Goal: Task Accomplishment & Management: Use online tool/utility

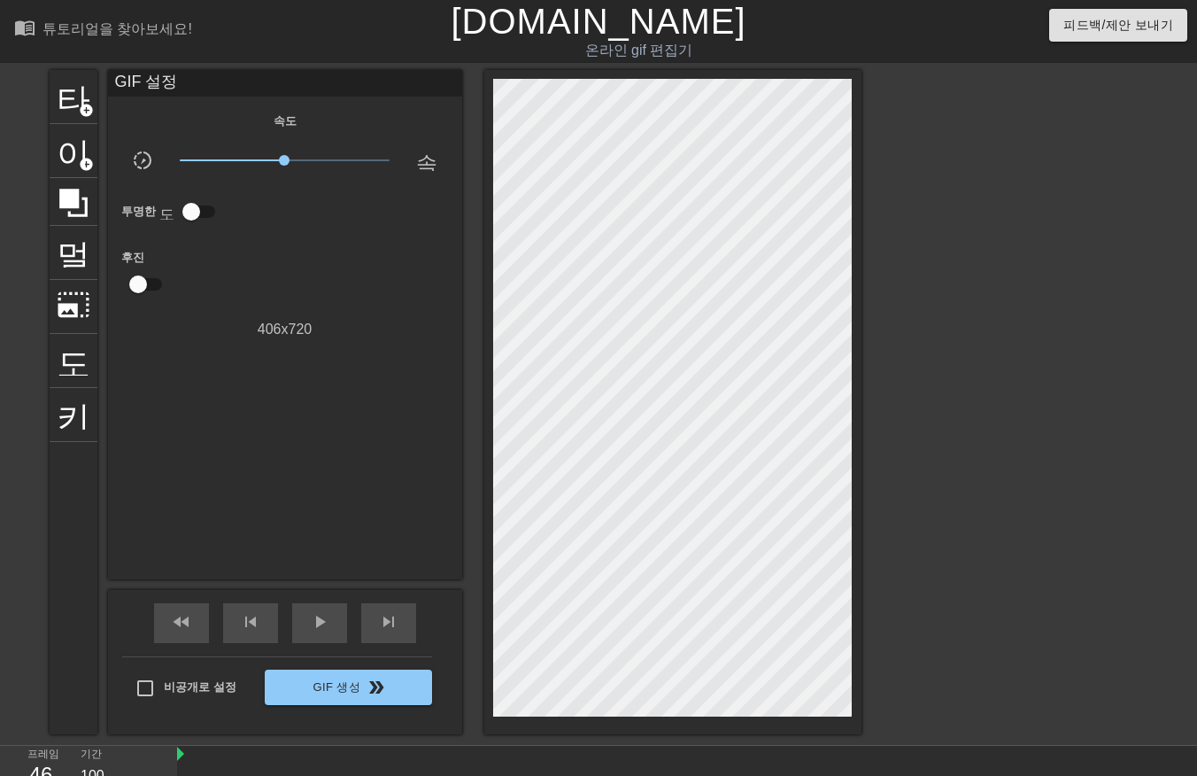
scroll to position [42, 0]
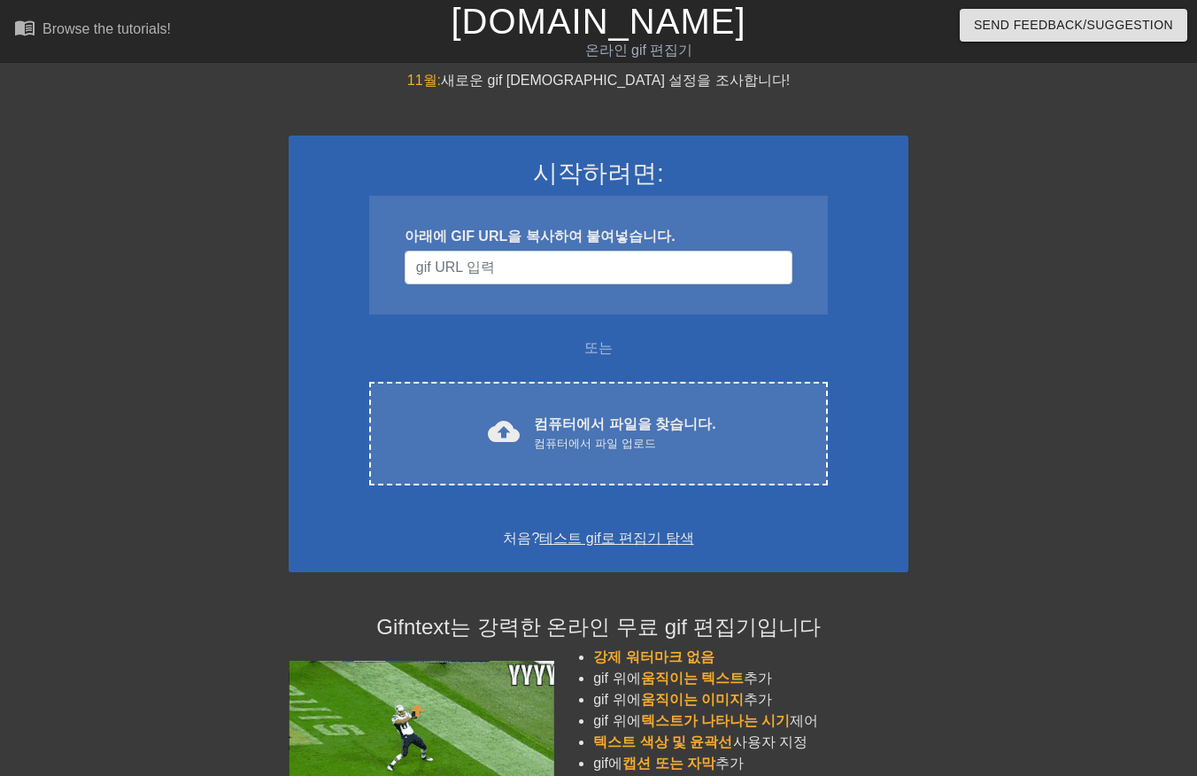
scroll to position [42, 0]
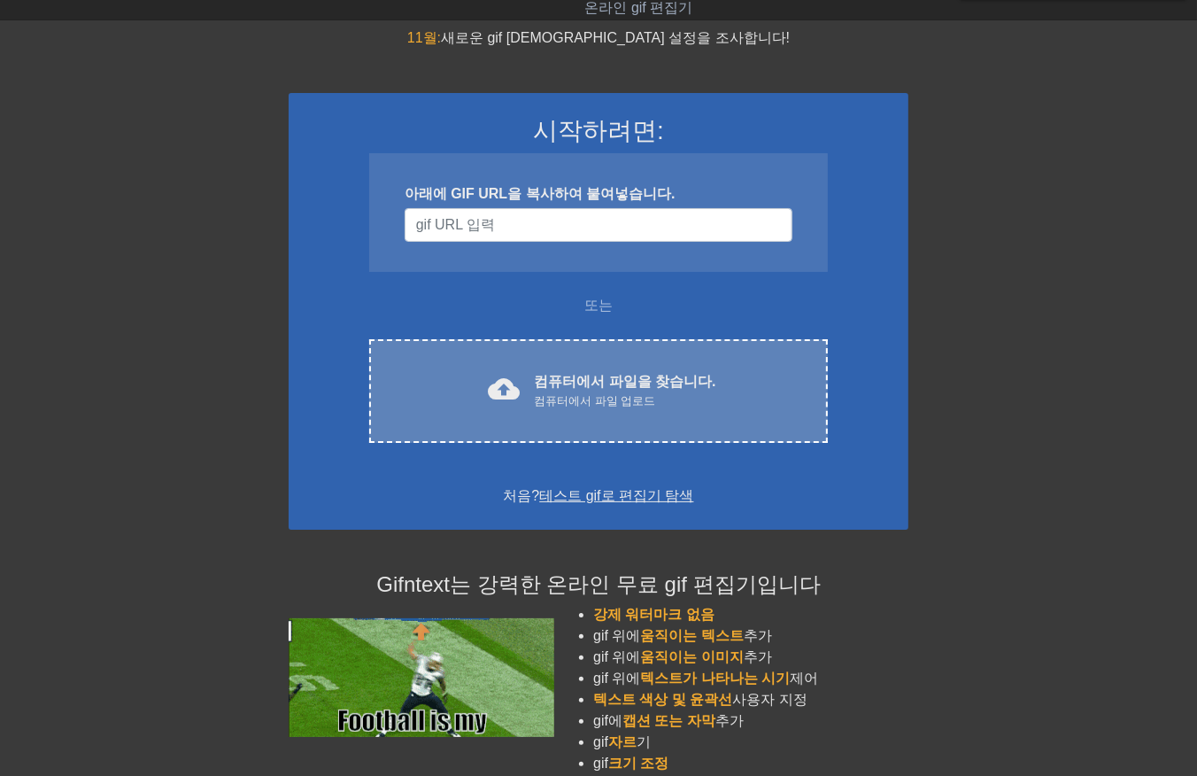
click at [554, 374] on font "컴퓨터에서 파일을 찾습니다." at bounding box center [624, 381] width 181 height 15
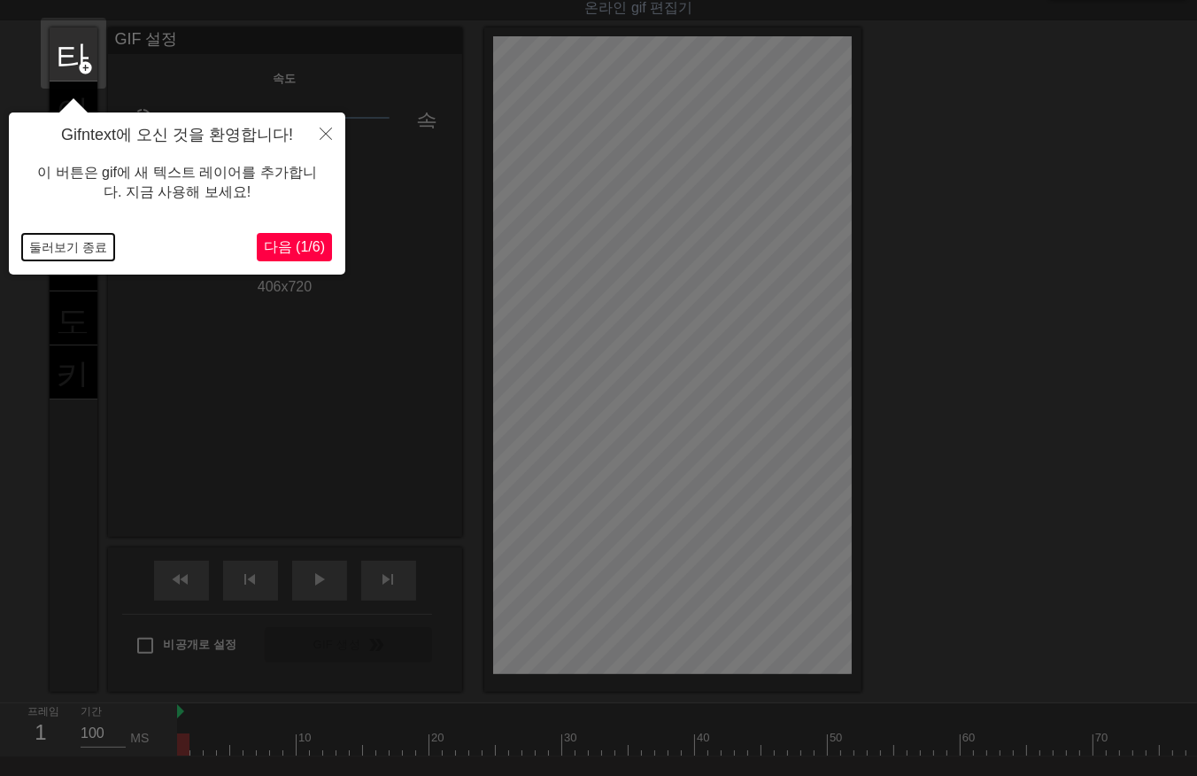
click at [63, 248] on button "둘러보기 종료" at bounding box center [68, 247] width 92 height 27
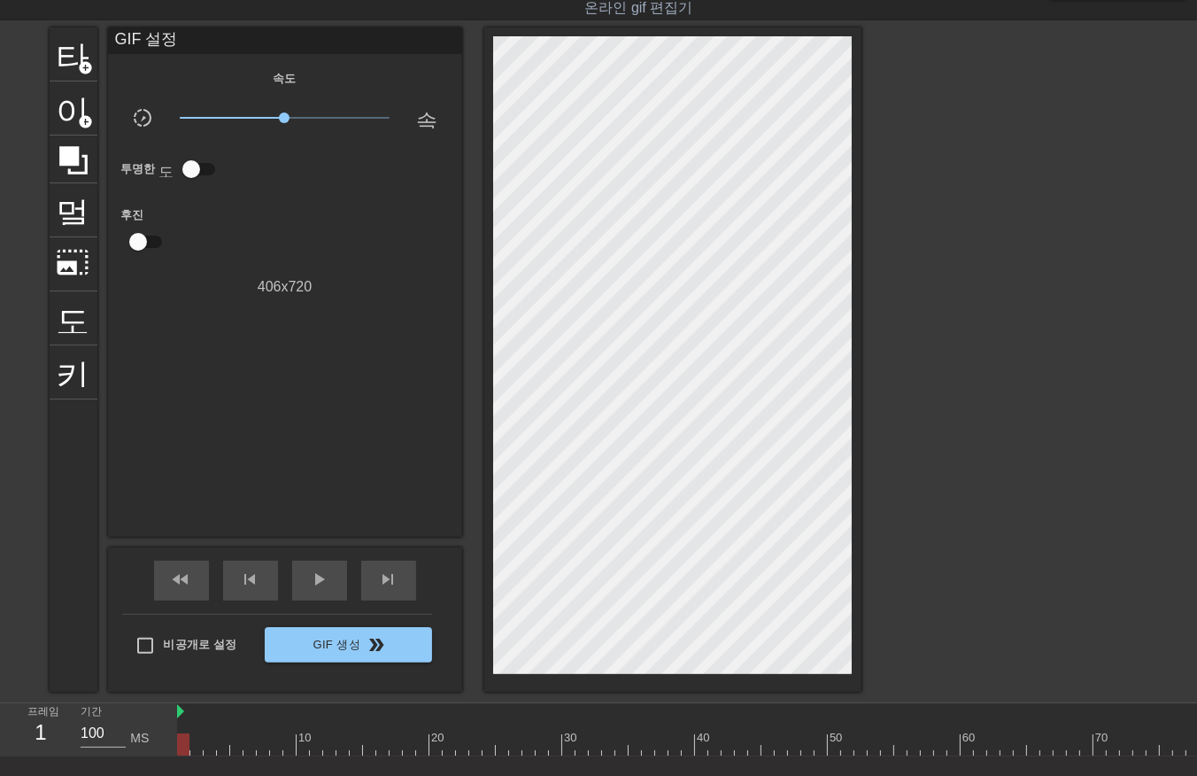
click at [649, 733] on div at bounding box center [1193, 744] width 2032 height 22
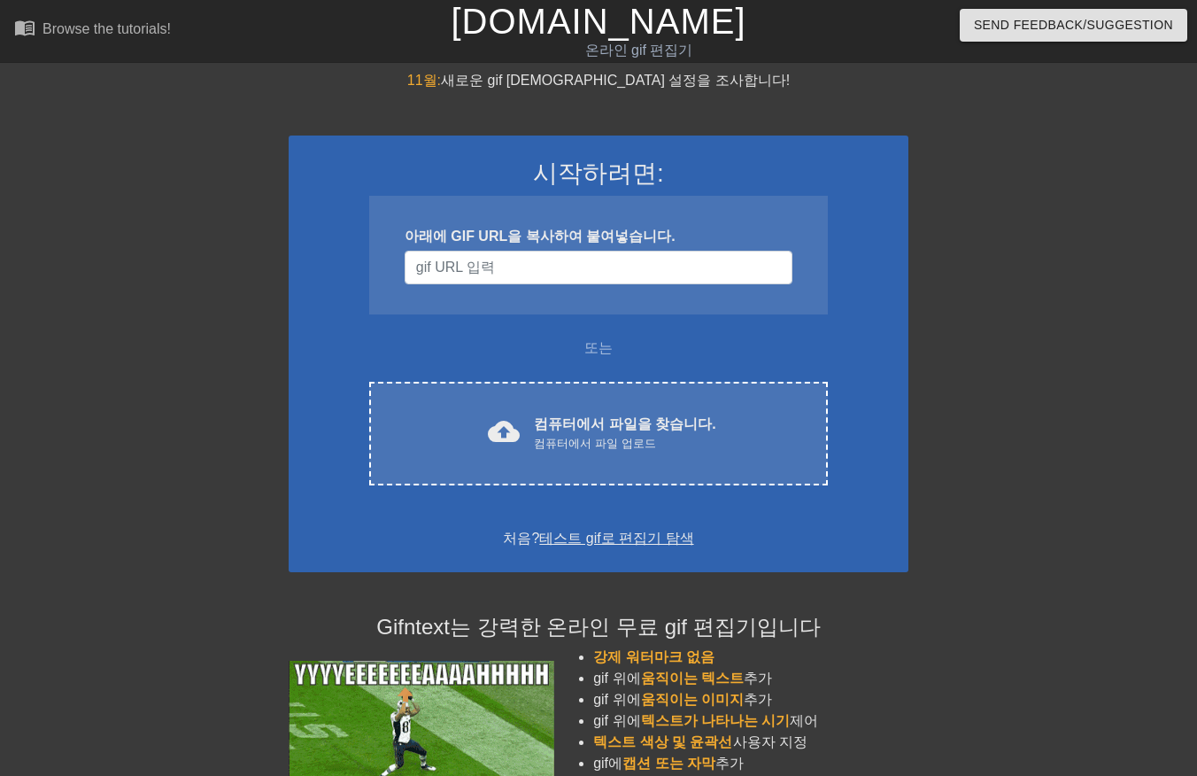
scroll to position [42, 0]
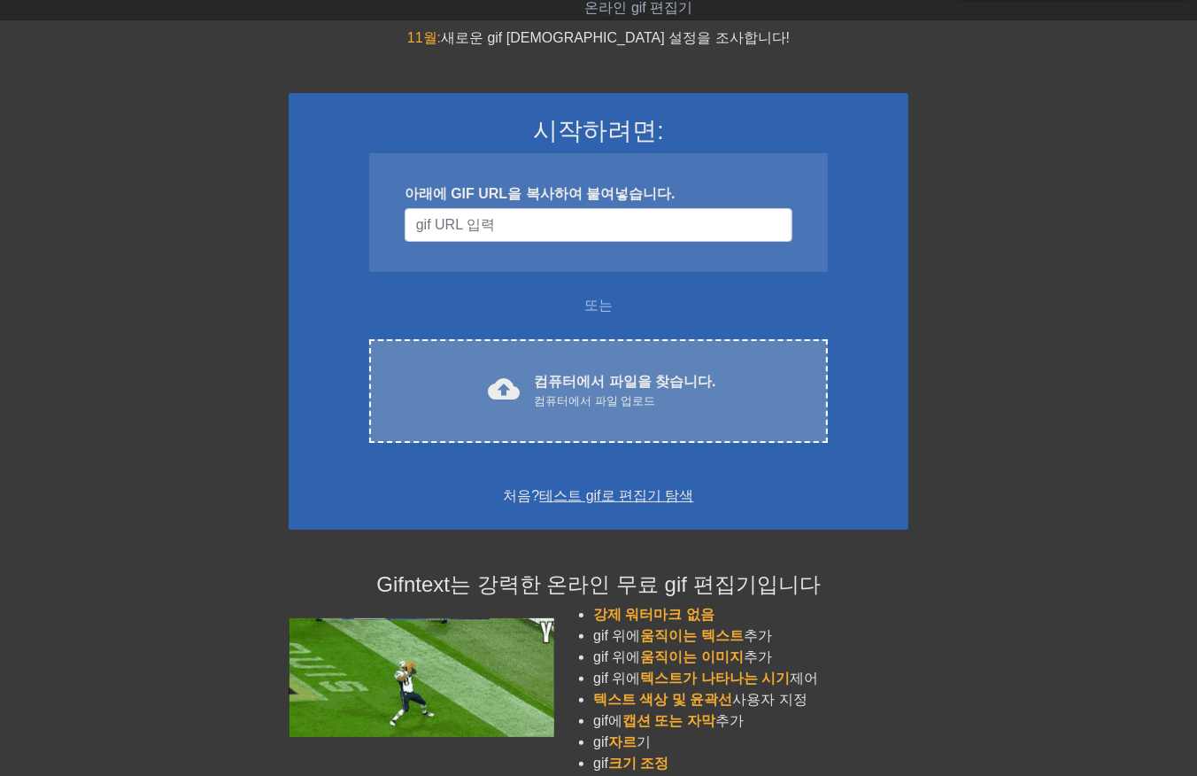
click at [529, 371] on div "cloud_upload 컴퓨터에서 파일을 찾습니다. 컴퓨터에서 파일 업로드" at bounding box center [598, 391] width 384 height 40
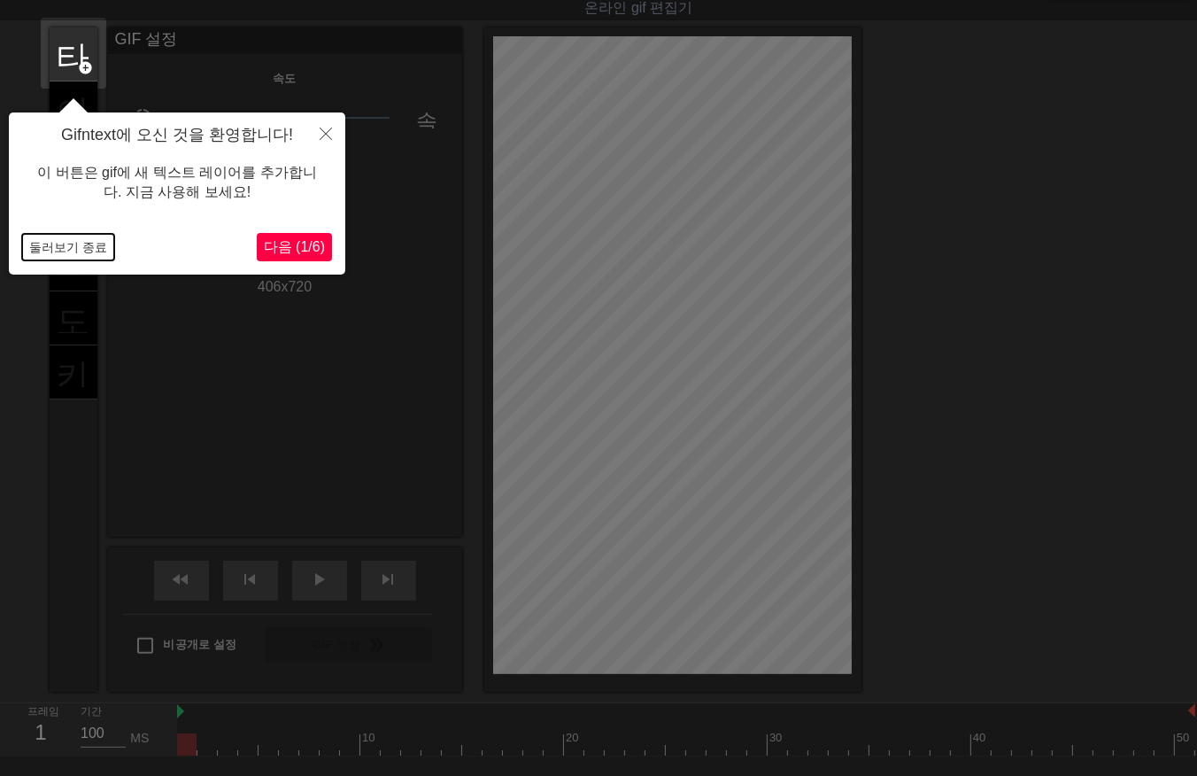
drag, startPoint x: 62, startPoint y: 257, endPoint x: 66, endPoint y: 244, distance: 12.9
click at [62, 253] on button "둘러보기 종료" at bounding box center [68, 247] width 92 height 27
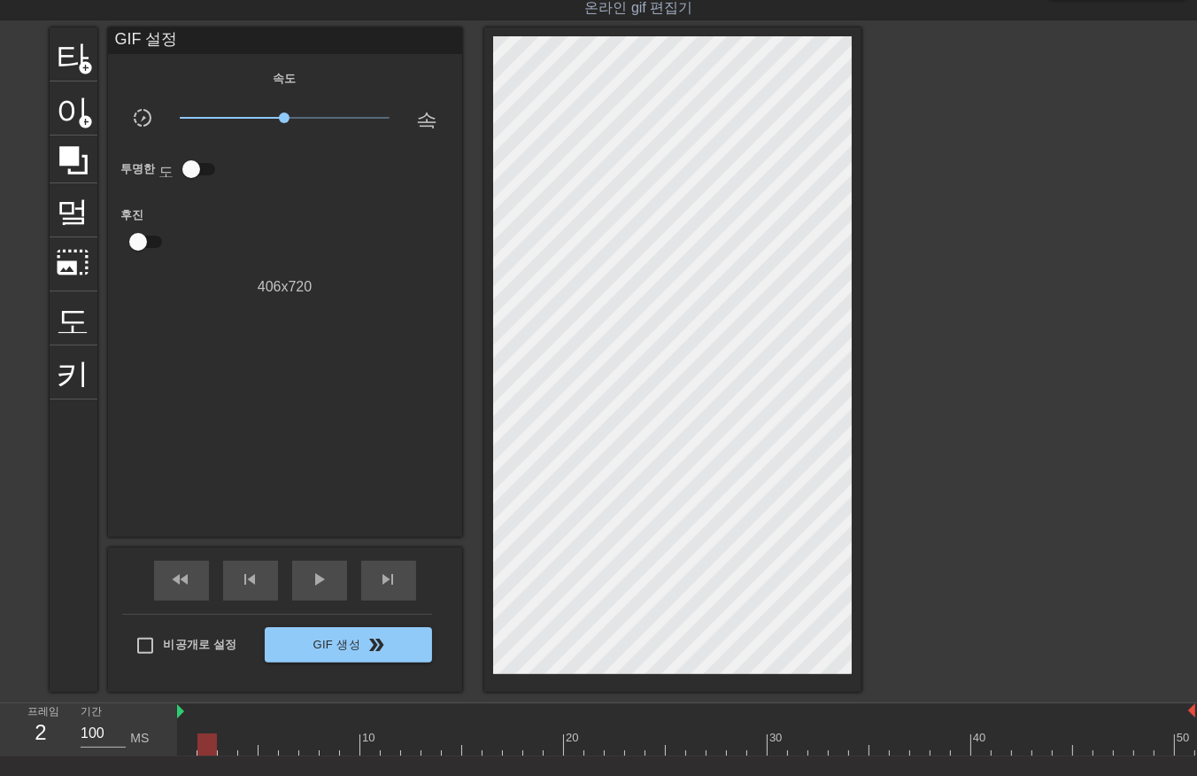
drag, startPoint x: 189, startPoint y: 748, endPoint x: 211, endPoint y: 751, distance: 22.3
click at [211, 751] on div at bounding box center [206, 744] width 19 height 22
click at [191, 742] on div at bounding box center [686, 744] width 1018 height 22
click at [220, 740] on div at bounding box center [686, 744] width 1018 height 22
drag, startPoint x: 213, startPoint y: 746, endPoint x: 729, endPoint y: 675, distance: 520.2
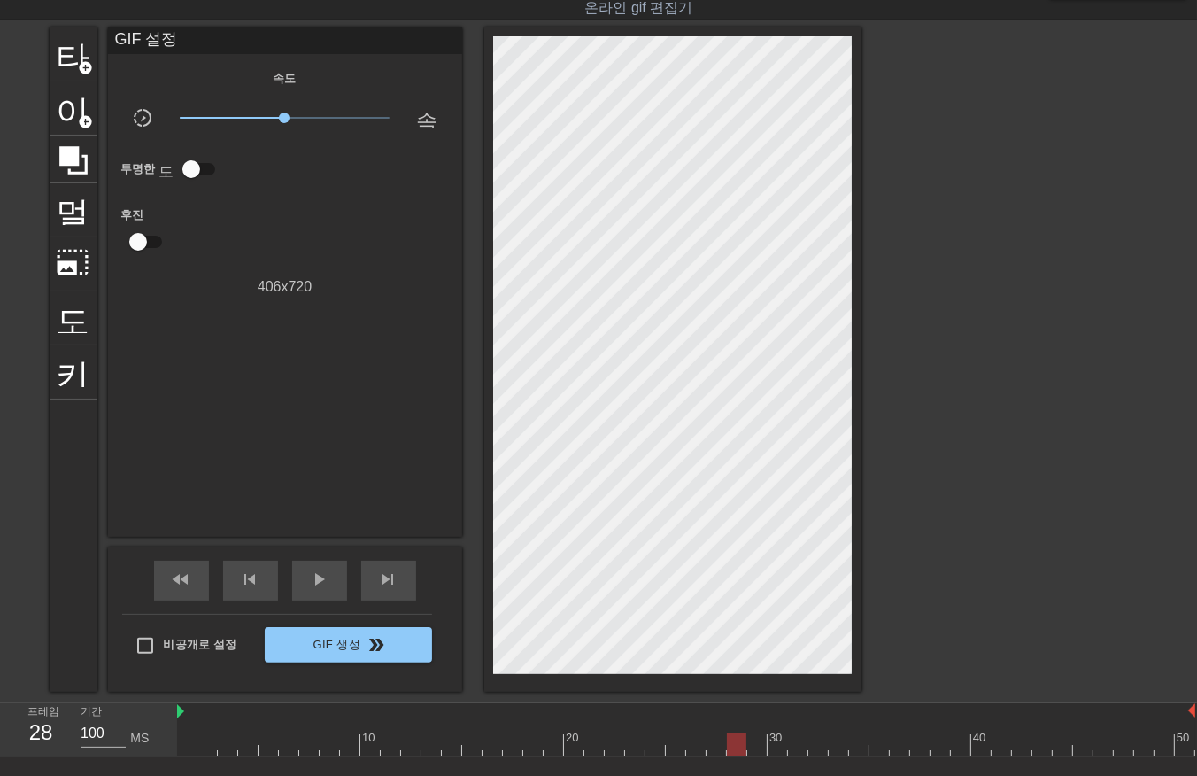
click at [730, 675] on div "menu_book 튜토리얼을 찾아보세요! [DOMAIN_NAME] 온라인 gif 편집기 피드백/제안 보내기 타이틀 add_circle 이미지 …" at bounding box center [598, 419] width 1197 height 922
click at [713, 739] on div at bounding box center [686, 744] width 1018 height 22
drag, startPoint x: 713, startPoint y: 738, endPoint x: 411, endPoint y: 732, distance: 302.0
click at [411, 733] on div at bounding box center [410, 744] width 19 height 22
drag, startPoint x: 197, startPoint y: 748, endPoint x: 212, endPoint y: 739, distance: 18.2
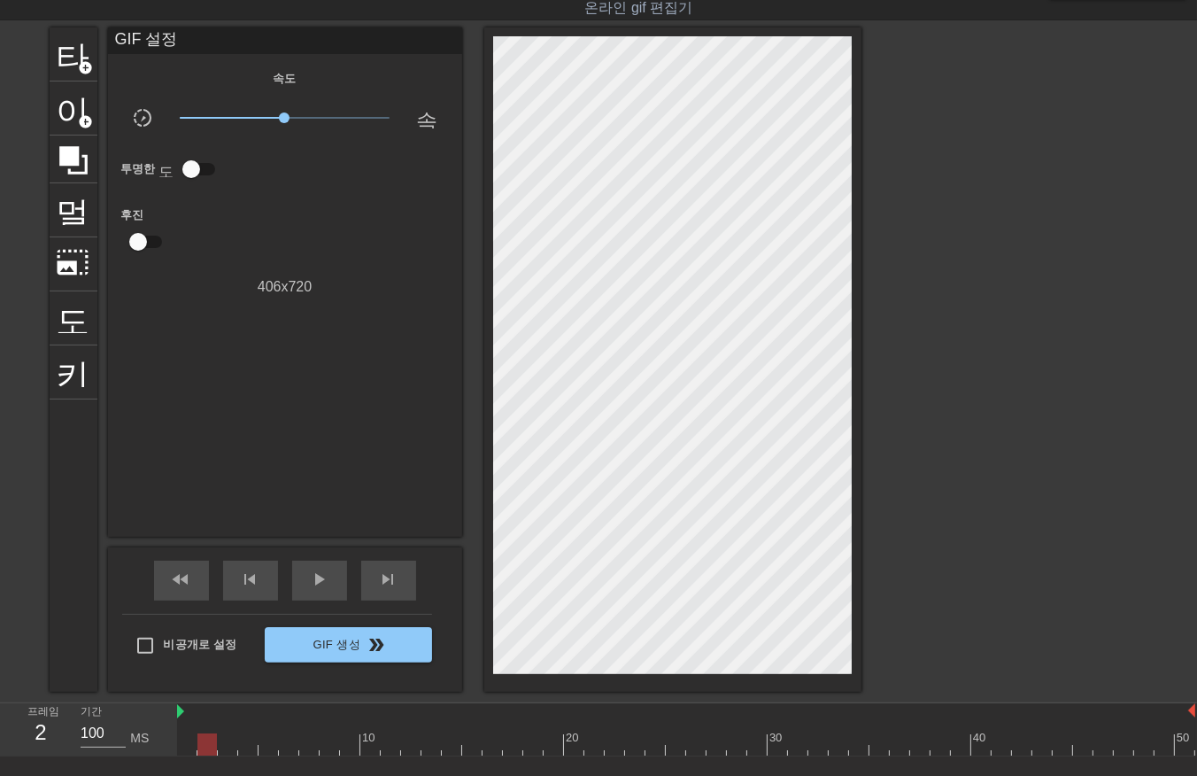
click at [201, 747] on div at bounding box center [686, 744] width 1018 height 22
click at [228, 741] on div at bounding box center [686, 744] width 1018 height 22
drag, startPoint x: 250, startPoint y: 741, endPoint x: 266, endPoint y: 745, distance: 17.2
click at [253, 744] on div at bounding box center [686, 744] width 1018 height 22
drag, startPoint x: 266, startPoint y: 745, endPoint x: 275, endPoint y: 741, distance: 9.5
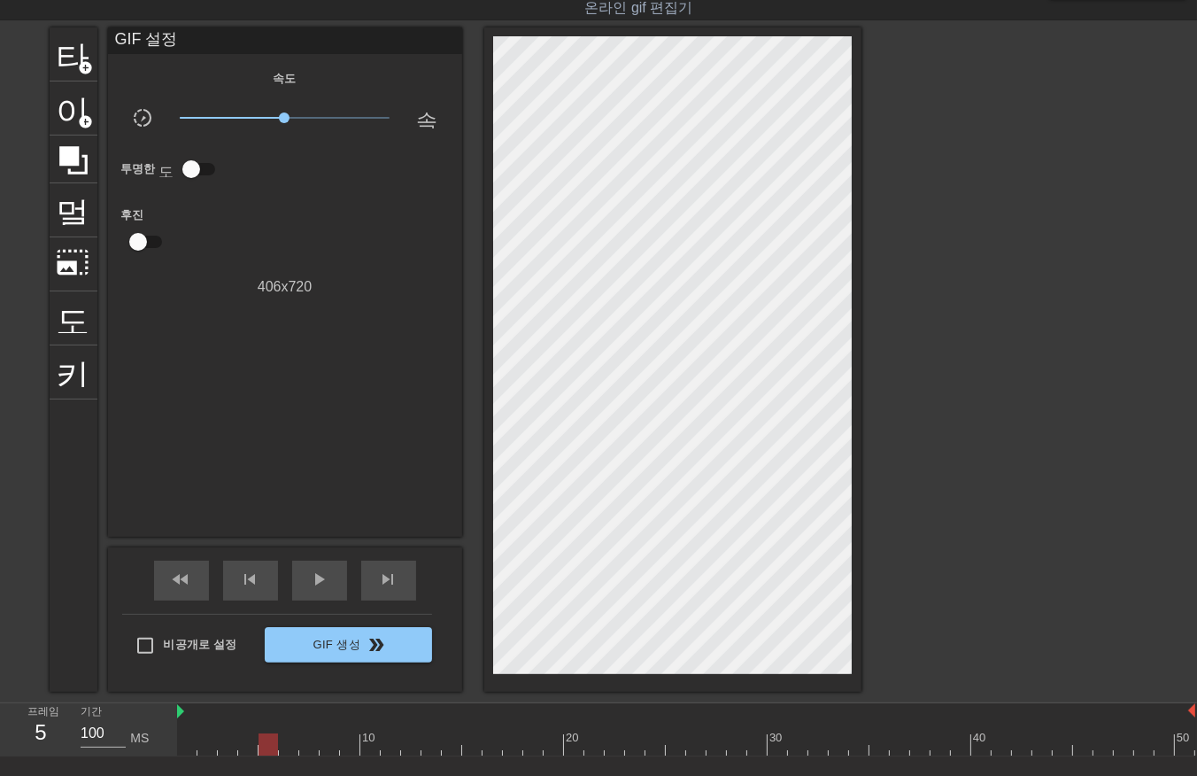
click at [268, 744] on div at bounding box center [686, 744] width 1018 height 22
click at [287, 739] on div at bounding box center [686, 744] width 1018 height 22
click at [310, 738] on div at bounding box center [686, 744] width 1018 height 22
drag, startPoint x: 326, startPoint y: 742, endPoint x: 347, endPoint y: 738, distance: 21.5
click at [329, 742] on div at bounding box center [686, 744] width 1018 height 22
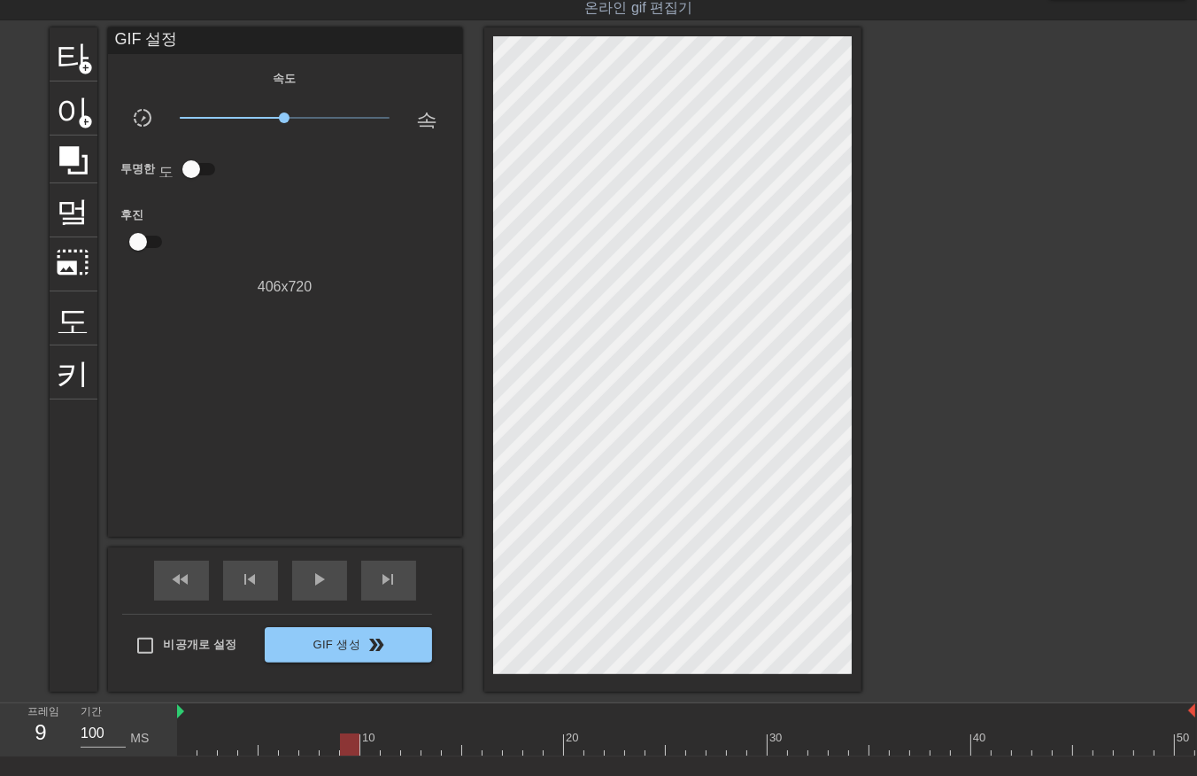
click at [348, 737] on div at bounding box center [686, 744] width 1018 height 22
drag, startPoint x: 370, startPoint y: 740, endPoint x: 382, endPoint y: 745, distance: 13.2
click at [372, 742] on div at bounding box center [686, 744] width 1018 height 22
drag, startPoint x: 387, startPoint y: 739, endPoint x: 396, endPoint y: 742, distance: 9.2
click at [390, 739] on div at bounding box center [686, 744] width 1018 height 22
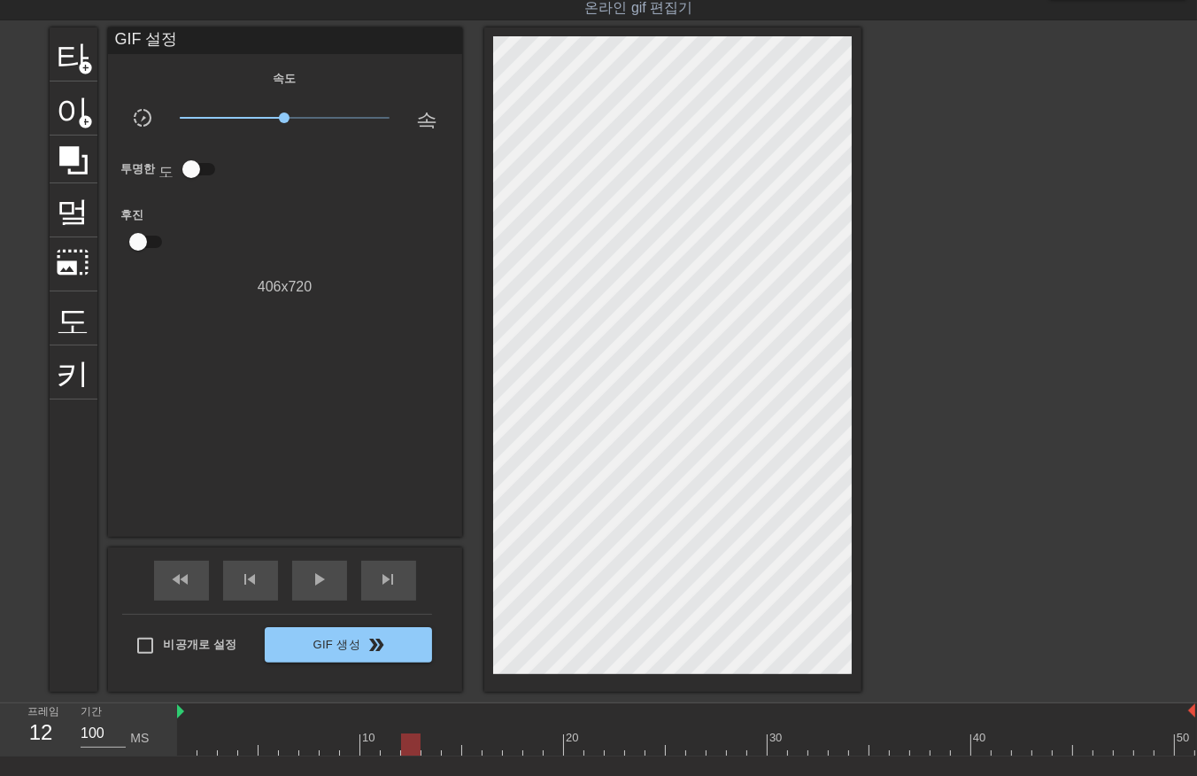
drag, startPoint x: 408, startPoint y: 742, endPoint x: 420, endPoint y: 745, distance: 12.0
click at [409, 744] on div at bounding box center [686, 744] width 1018 height 22
drag, startPoint x: 428, startPoint y: 745, endPoint x: 441, endPoint y: 746, distance: 12.5
click at [429, 745] on div at bounding box center [686, 744] width 1018 height 22
click at [445, 744] on div at bounding box center [686, 744] width 1018 height 22
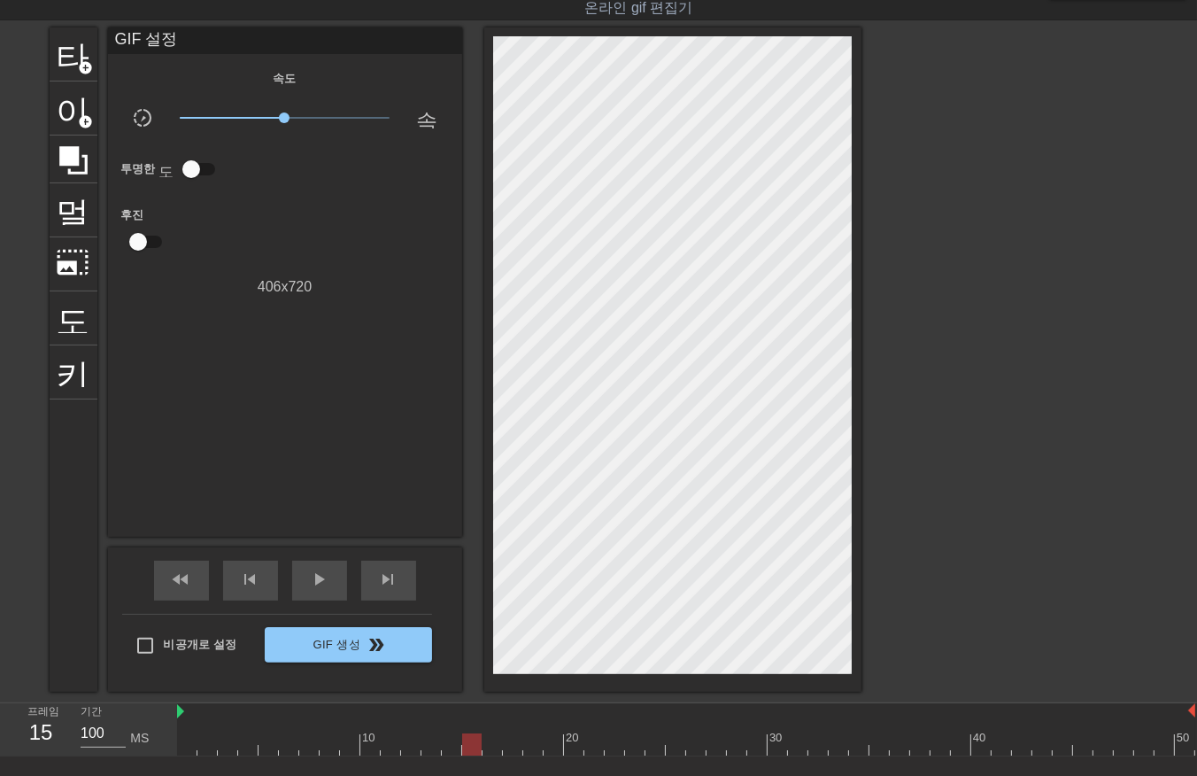
click at [473, 741] on div at bounding box center [686, 744] width 1018 height 22
click at [493, 737] on div at bounding box center [686, 744] width 1018 height 22
drag, startPoint x: 507, startPoint y: 740, endPoint x: 517, endPoint y: 739, distance: 9.8
click at [511, 740] on div at bounding box center [686, 744] width 1018 height 22
drag, startPoint x: 528, startPoint y: 739, endPoint x: 553, endPoint y: 738, distance: 25.7
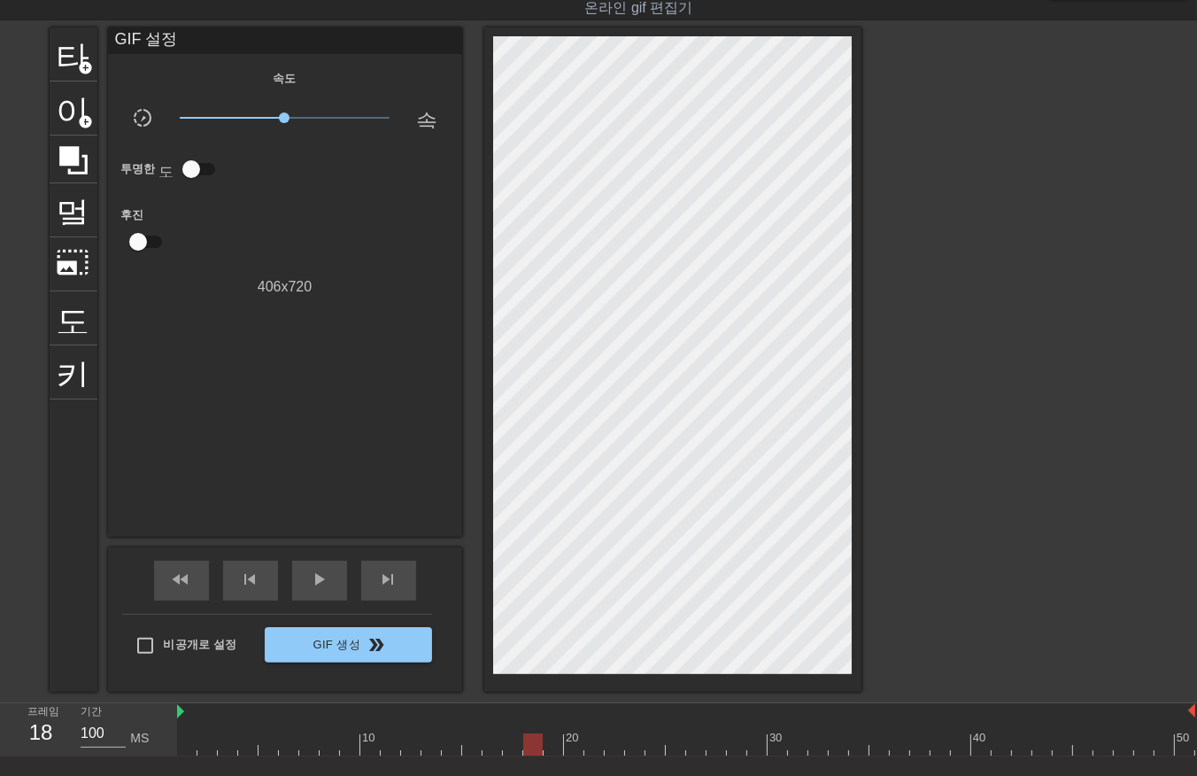
click at [535, 739] on div at bounding box center [686, 744] width 1018 height 22
drag, startPoint x: 553, startPoint y: 737, endPoint x: 567, endPoint y: 749, distance: 17.6
click at [553, 738] on div at bounding box center [686, 744] width 1018 height 22
drag, startPoint x: 572, startPoint y: 741, endPoint x: 590, endPoint y: 749, distance: 19.4
click at [574, 741] on div at bounding box center [686, 744] width 1018 height 22
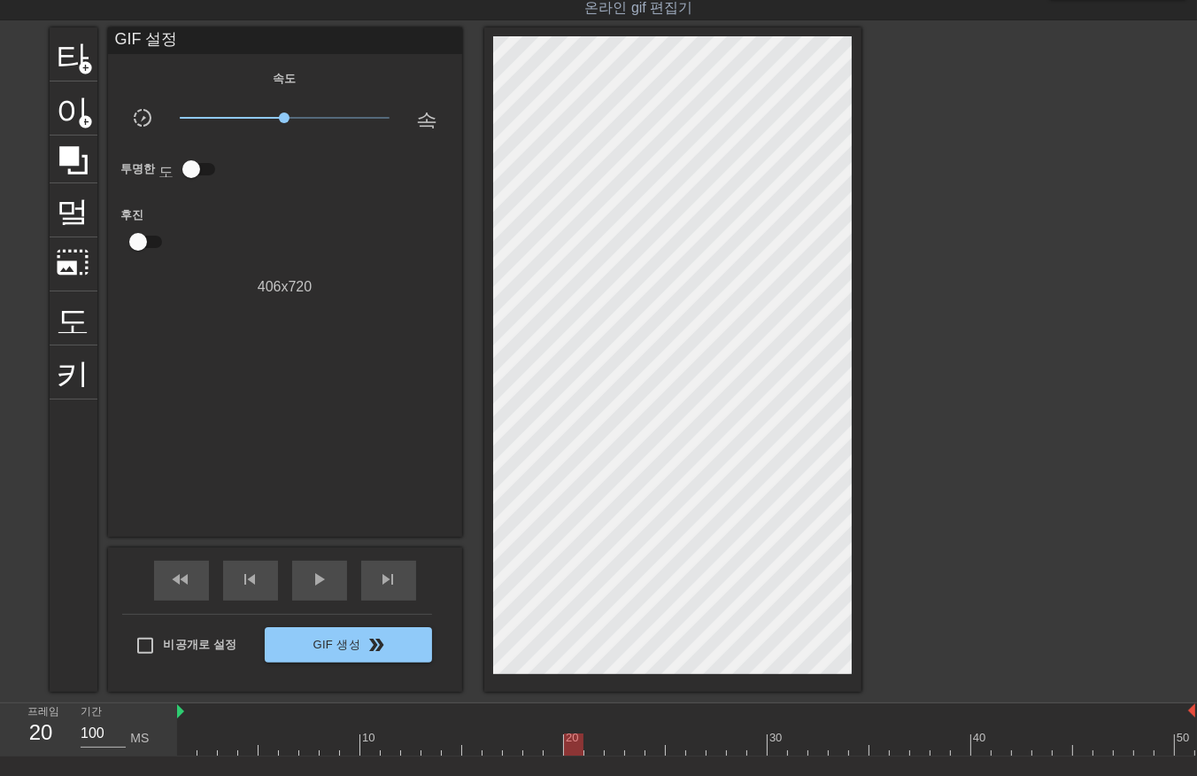
drag, startPoint x: 594, startPoint y: 738, endPoint x: 609, endPoint y: 745, distance: 16.3
click at [598, 740] on div at bounding box center [686, 744] width 1018 height 22
click at [615, 742] on div at bounding box center [686, 744] width 1018 height 22
drag, startPoint x: 630, startPoint y: 737, endPoint x: 649, endPoint y: 737, distance: 18.6
click at [634, 737] on div at bounding box center [686, 744] width 1018 height 22
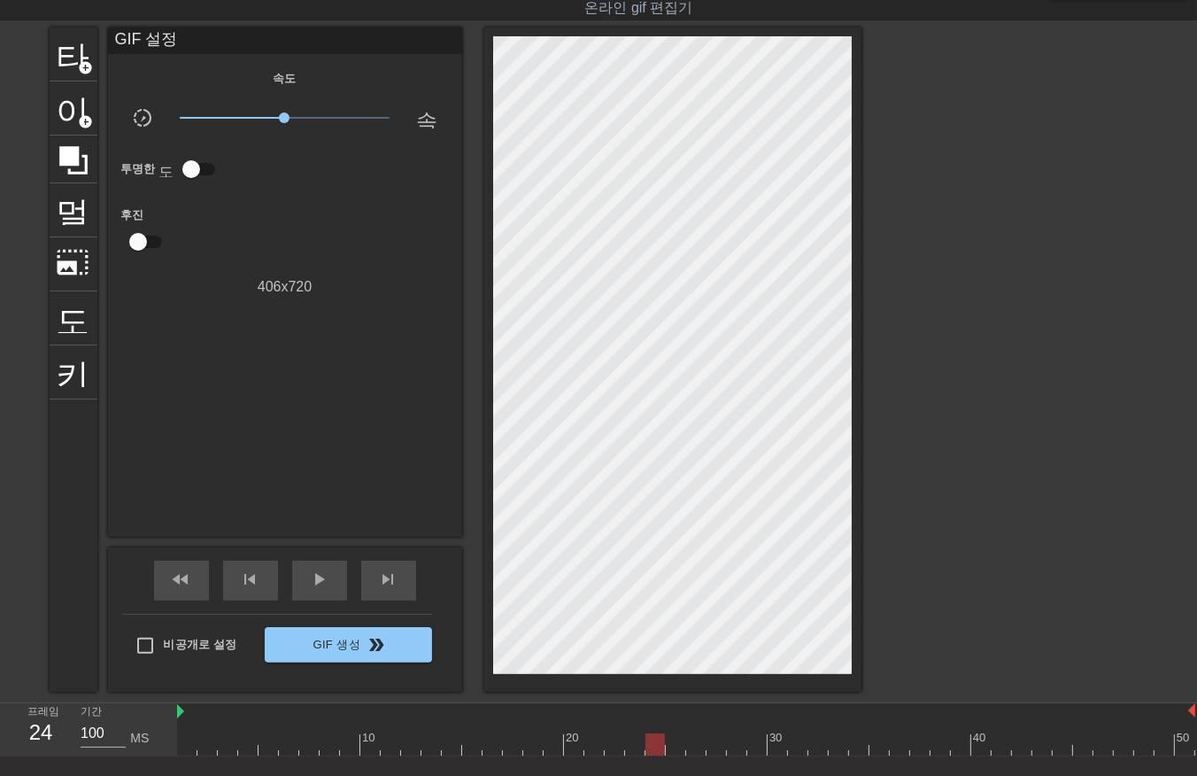
drag, startPoint x: 650, startPoint y: 736, endPoint x: 666, endPoint y: 740, distance: 16.5
click at [651, 736] on div at bounding box center [686, 744] width 1018 height 22
click at [675, 745] on div at bounding box center [686, 744] width 1018 height 22
click at [695, 741] on div at bounding box center [686, 744] width 1018 height 22
drag, startPoint x: 713, startPoint y: 738, endPoint x: 730, endPoint y: 748, distance: 19.4
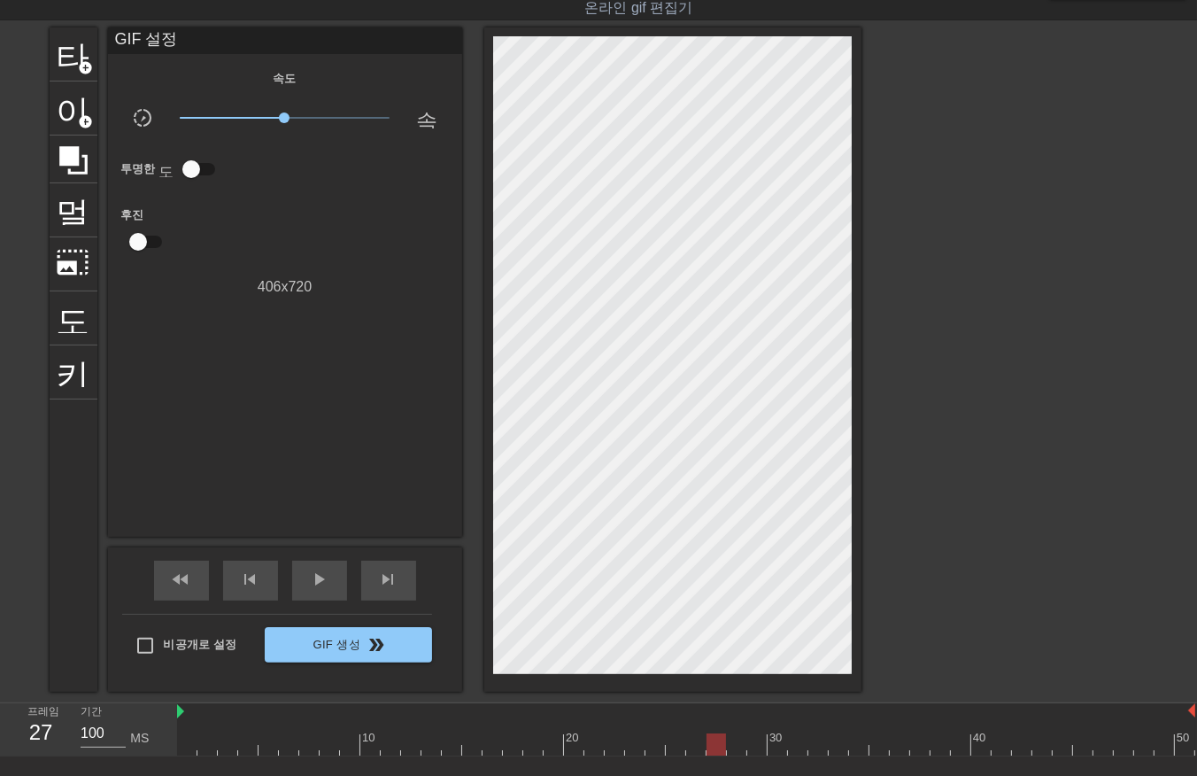
click at [714, 739] on div at bounding box center [686, 744] width 1018 height 22
drag, startPoint x: 730, startPoint y: 744, endPoint x: 753, endPoint y: 753, distance: 25.0
click at [732, 744] on div at bounding box center [686, 744] width 1018 height 22
click at [751, 741] on div at bounding box center [686, 744] width 1018 height 22
